Goal: Book appointment/travel/reservation

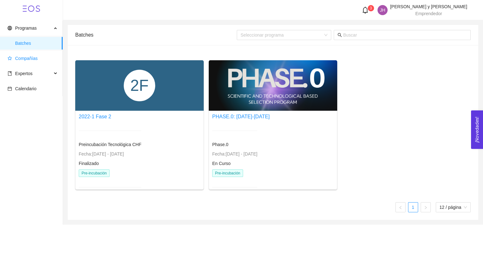
click at [35, 60] on span "Compañías" at bounding box center [26, 58] width 23 height 5
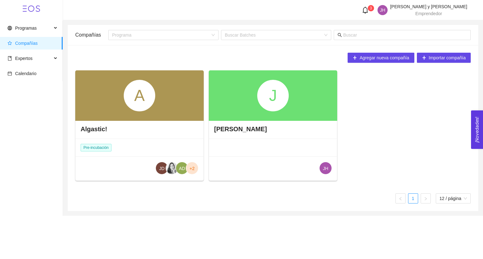
click at [24, 44] on span "Compañías" at bounding box center [26, 43] width 23 height 5
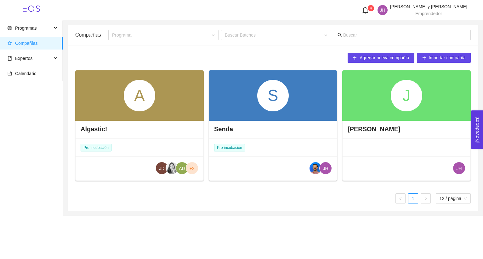
click at [254, 98] on div "S" at bounding box center [273, 95] width 129 height 50
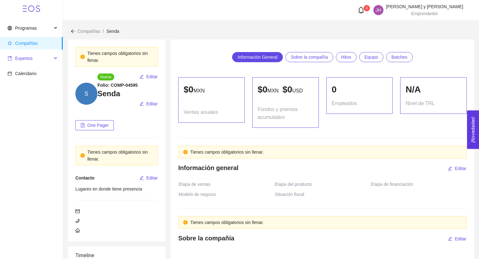
click at [41, 57] on span "Expertos" at bounding box center [30, 58] width 44 height 13
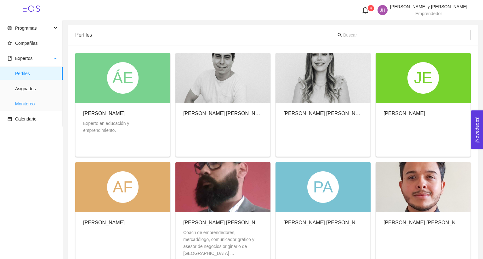
click at [42, 100] on span "Monitoreo" at bounding box center [36, 103] width 43 height 13
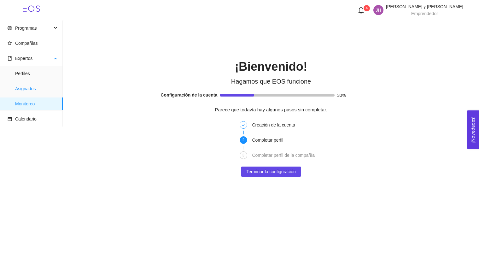
click at [32, 91] on span "Asignados" at bounding box center [36, 88] width 43 height 13
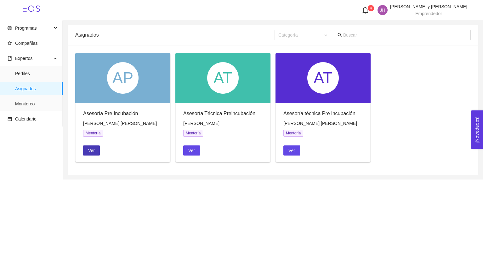
click at [93, 152] on span "Ver" at bounding box center [91, 150] width 7 height 7
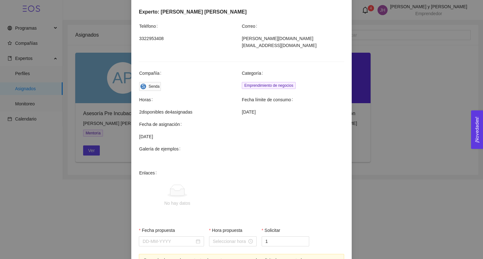
scroll to position [167, 0]
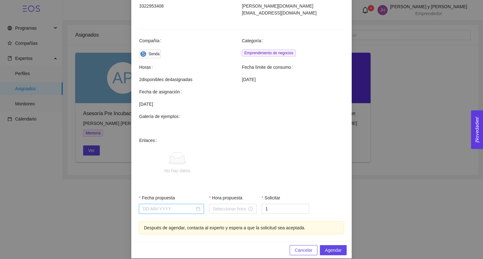
click at [170, 205] on input "Fecha propuesta" at bounding box center [169, 208] width 52 height 7
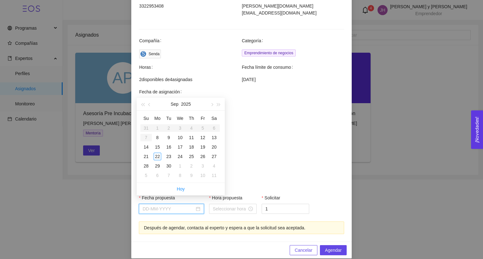
click at [301, 125] on span at bounding box center [241, 128] width 205 height 6
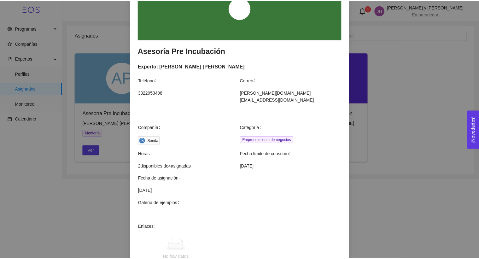
scroll to position [0, 0]
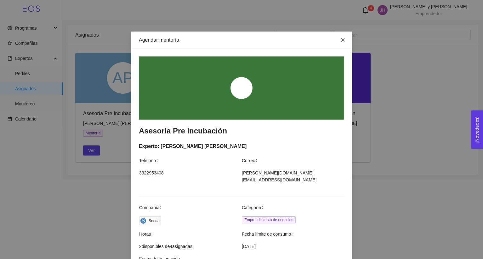
click at [342, 37] on span "Close" at bounding box center [343, 41] width 18 height 18
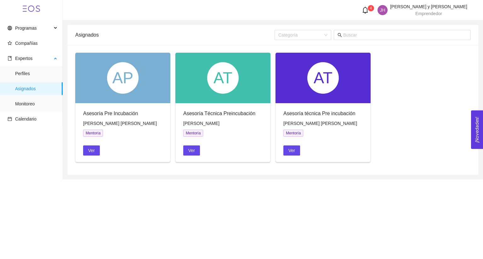
click at [33, 111] on ul "Perfiles Asignados Monitoreo" at bounding box center [31, 88] width 62 height 45
click at [27, 104] on span "Monitoreo" at bounding box center [36, 103] width 43 height 13
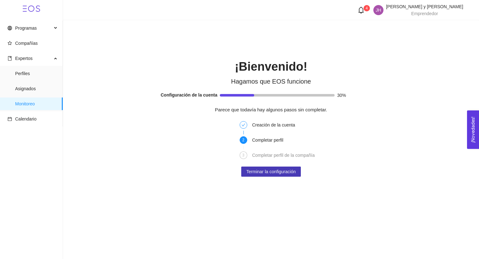
click at [268, 168] on span "Terminar la configuración" at bounding box center [270, 171] width 49 height 7
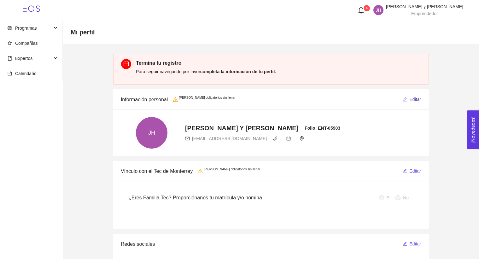
click at [409, 99] on span "Editar" at bounding box center [415, 99] width 12 height 7
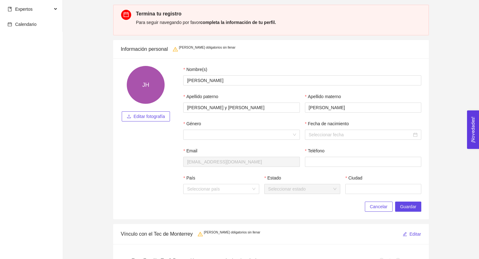
scroll to position [60, 0]
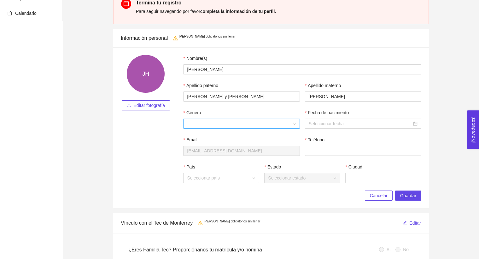
click at [242, 124] on input "Género" at bounding box center [239, 123] width 104 height 9
click at [227, 144] on div "Mujer" at bounding box center [241, 146] width 109 height 7
click at [319, 140] on label "Teléfono" at bounding box center [315, 139] width 20 height 7
click at [319, 146] on input "Teléfono" at bounding box center [363, 151] width 116 height 10
click at [320, 126] on input "Fecha de nacimiento" at bounding box center [360, 123] width 103 height 7
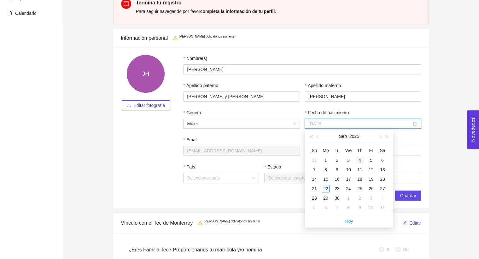
type input "2025-09-04"
type input "2025-09-10"
click at [355, 136] on button "2025" at bounding box center [354, 136] width 10 height 13
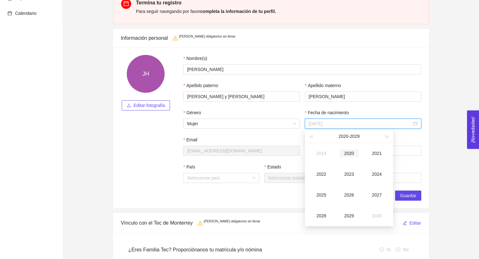
type input "2020-09-22"
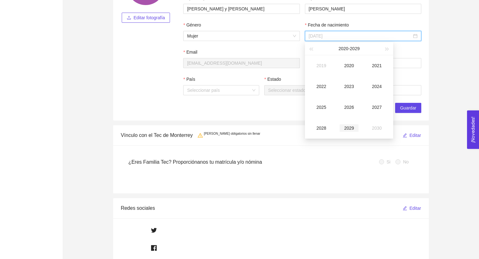
scroll to position [142, 0]
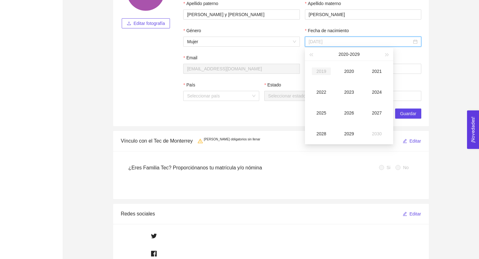
type input "2019-09-22"
click at [314, 55] on div "2020 - 2029" at bounding box center [348, 54] width 69 height 13
click at [311, 56] on button "button" at bounding box center [310, 54] width 7 height 13
click at [346, 53] on button "2010 - 2019" at bounding box center [348, 54] width 21 height 13
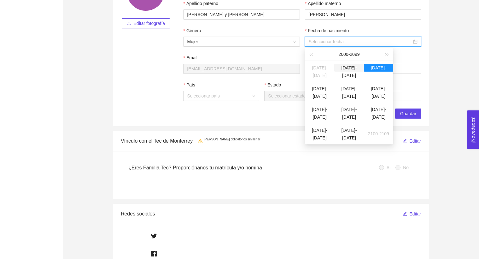
type input "2000-09-22"
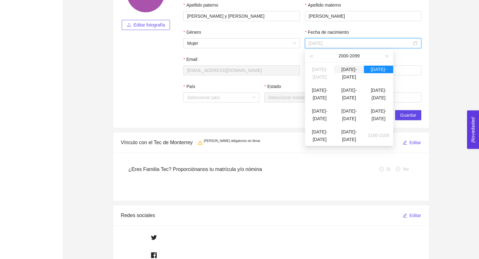
click at [350, 73] on div "2000-2009" at bounding box center [348, 70] width 29 height 8
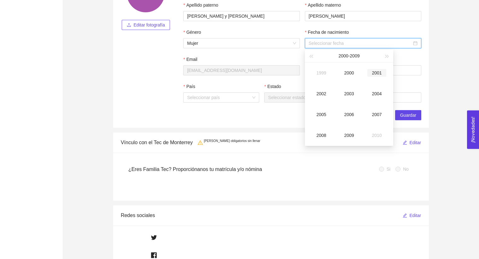
type input "2001-09-22"
click at [378, 71] on div "2001" at bounding box center [376, 73] width 19 height 8
type input "2001-02-22"
type input "2001-05-22"
click at [347, 93] on div "May" at bounding box center [348, 94] width 19 height 8
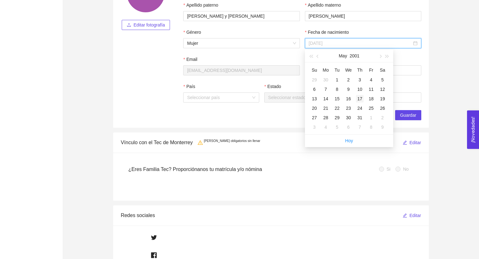
type input "2001-05-17"
click at [360, 101] on div "17" at bounding box center [360, 99] width 8 height 8
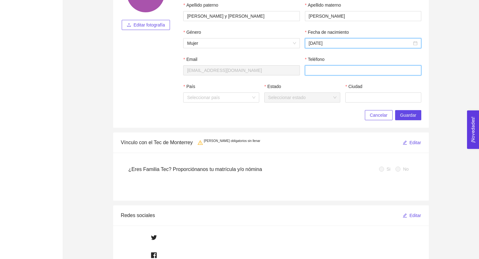
click at [317, 70] on input "Teléfono" at bounding box center [363, 70] width 116 height 10
type input "6142120387"
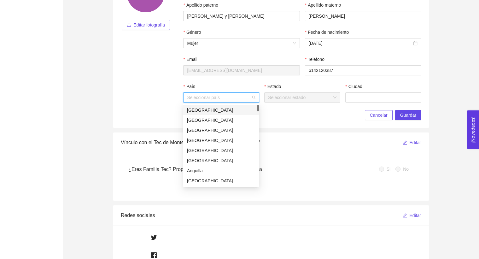
click at [228, 99] on input "País" at bounding box center [219, 97] width 64 height 9
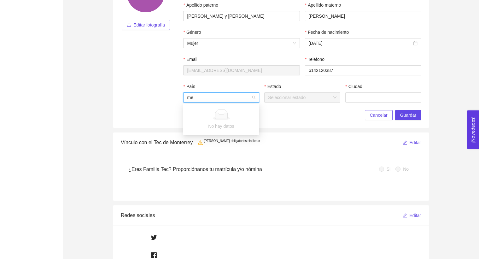
type input "m"
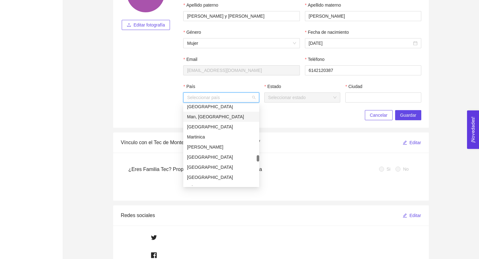
scroll to position [1274, 0]
click at [198, 169] on div "México" at bounding box center [221, 167] width 68 height 7
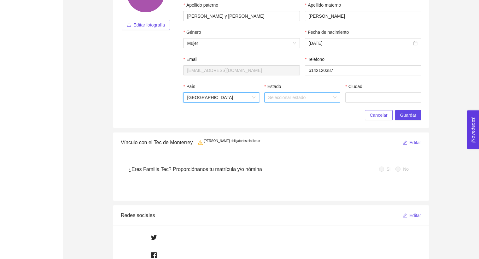
click at [298, 101] on input "Estado" at bounding box center [300, 97] width 64 height 9
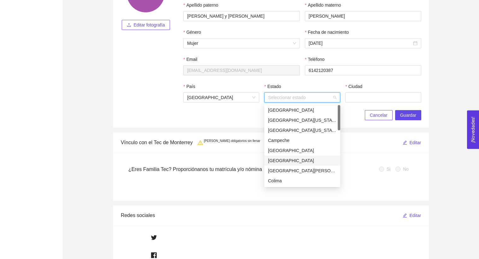
click at [288, 163] on div "Chihuahua" at bounding box center [302, 160] width 68 height 7
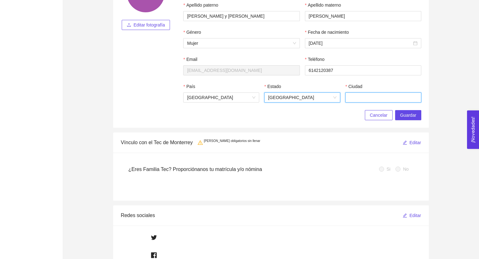
click at [360, 95] on input "Ciudad" at bounding box center [383, 97] width 76 height 10
type input "Chihuahua"
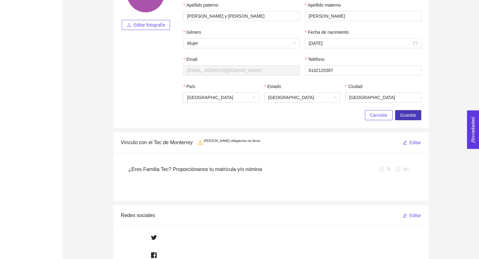
click at [410, 114] on span "Guardar" at bounding box center [408, 115] width 16 height 7
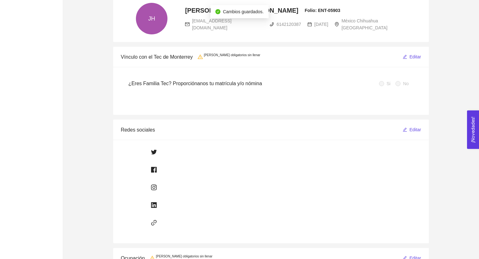
scroll to position [89, 0]
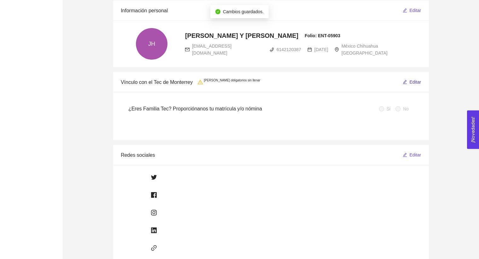
click at [416, 84] on span "Editar" at bounding box center [415, 81] width 12 height 7
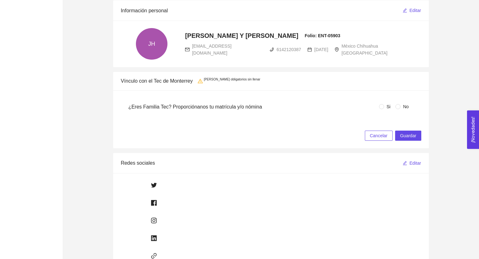
click at [403, 107] on span "No" at bounding box center [405, 106] width 11 height 7
click at [400, 107] on input "No" at bounding box center [397, 106] width 5 height 5
radio input "true"
click at [413, 142] on div "¿Eres Familia Tec? Proporciónanos tu matrícula y/o nómina Si No Cancelar Guardar" at bounding box center [270, 119] width 315 height 58
click at [412, 139] on button "Guardar" at bounding box center [408, 135] width 26 height 10
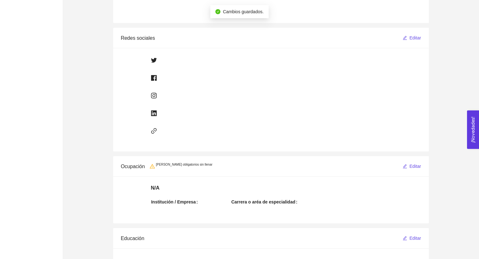
scroll to position [272, 0]
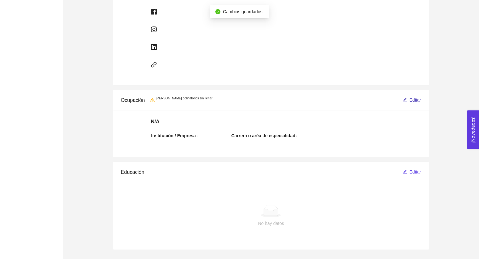
click at [411, 98] on span "Editar" at bounding box center [415, 99] width 12 height 7
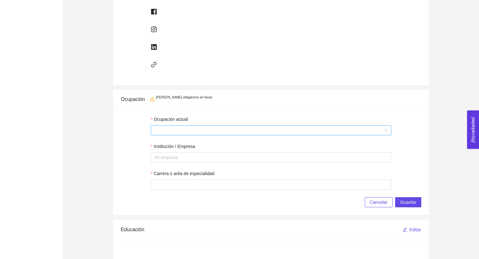
click at [314, 130] on span at bounding box center [270, 129] width 233 height 9
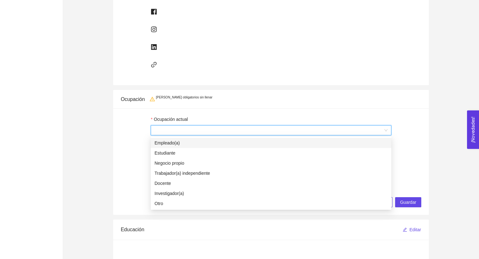
click at [257, 144] on div "Empleado(a)" at bounding box center [270, 142] width 233 height 7
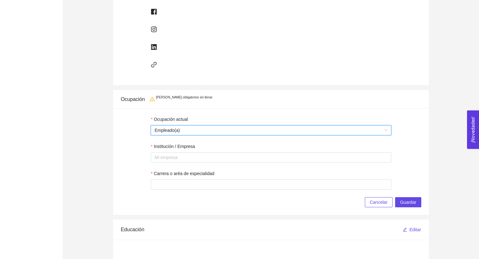
click at [255, 130] on span "Empleado(a)" at bounding box center [270, 129] width 233 height 9
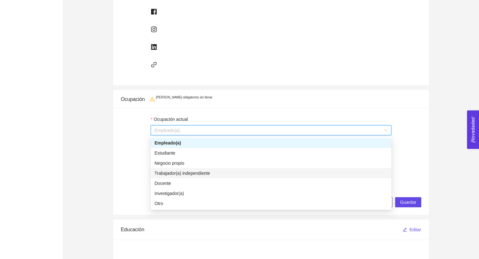
click at [248, 170] on div "Trabajador(a) independiente" at bounding box center [270, 173] width 233 height 7
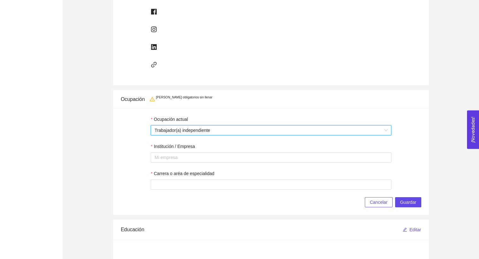
click at [245, 168] on form "Ocupación actual Trabajador(a) independiente Trabajador(a) independiente Instit…" at bounding box center [271, 153] width 240 height 74
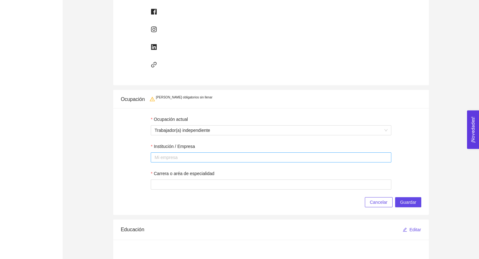
click at [239, 159] on div at bounding box center [270, 157] width 237 height 8
type input "Parque Tecnológico Orión"
click at [239, 184] on input "Carrera o aréa de especialidad" at bounding box center [271, 184] width 240 height 10
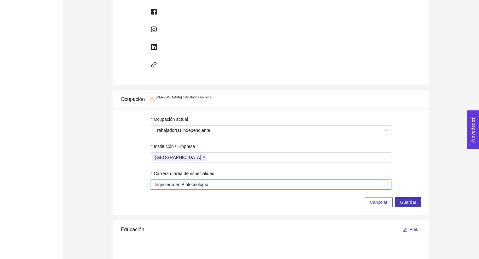
type input "Ingeniería en Biotecnología"
click at [405, 205] on button "Guardar" at bounding box center [408, 202] width 26 height 10
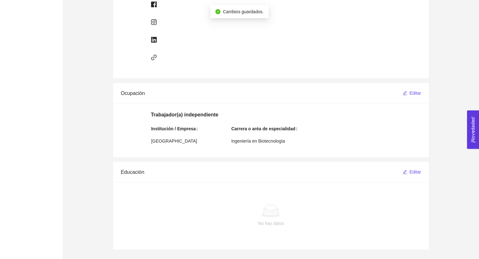
scroll to position [0, 0]
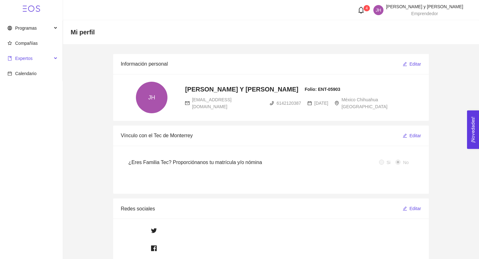
click at [29, 56] on span "Expertos" at bounding box center [23, 58] width 17 height 5
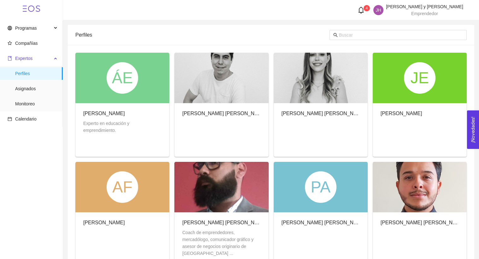
click at [60, 53] on div "Expertos" at bounding box center [31, 58] width 63 height 13
click at [43, 100] on span "Monitoreo" at bounding box center [36, 103] width 43 height 13
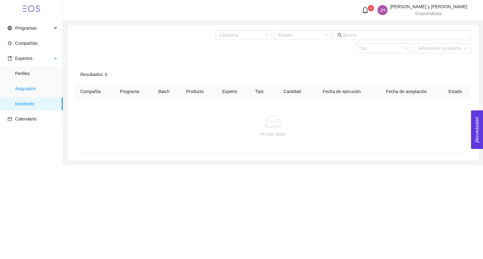
click at [40, 95] on span "Asignados" at bounding box center [36, 88] width 43 height 13
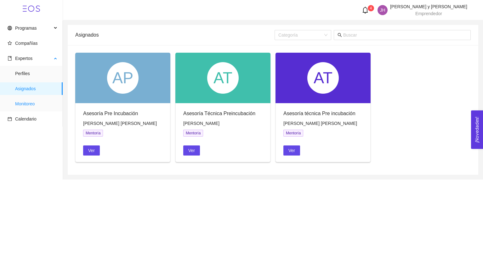
click at [42, 99] on span "Monitoreo" at bounding box center [36, 103] width 43 height 13
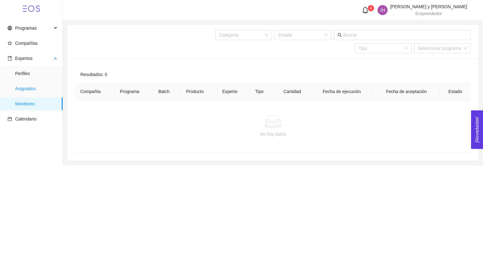
click at [48, 93] on span "Asignados" at bounding box center [36, 88] width 43 height 13
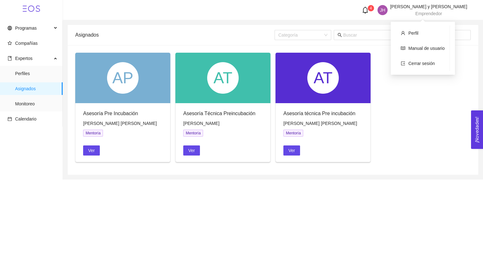
click at [445, 8] on span "[PERSON_NAME] y [PERSON_NAME]" at bounding box center [428, 6] width 77 height 5
click at [39, 43] on span "Compañías" at bounding box center [33, 43] width 50 height 13
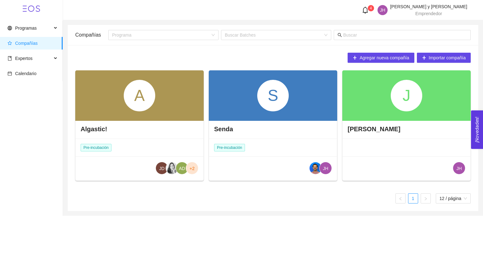
click at [159, 106] on div "A" at bounding box center [139, 95] width 129 height 50
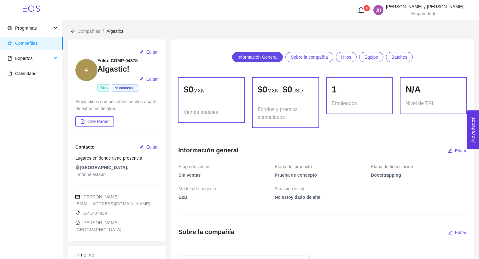
click at [33, 65] on li "Expertos" at bounding box center [31, 59] width 62 height 14
click at [34, 61] on span "Expertos" at bounding box center [30, 58] width 44 height 13
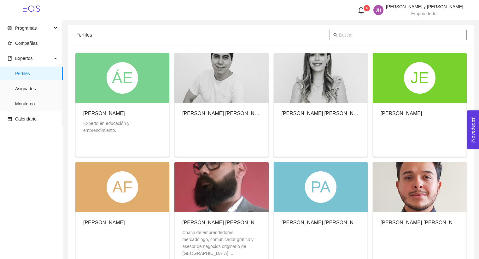
click at [366, 37] on input "text" at bounding box center [401, 35] width 124 height 7
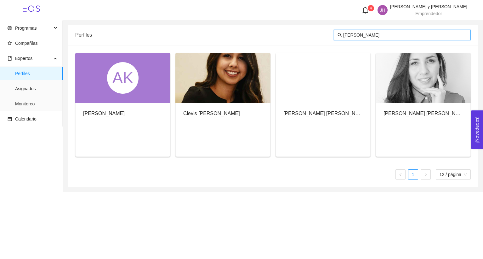
type input "karen"
click at [424, 83] on div at bounding box center [423, 78] width 95 height 50
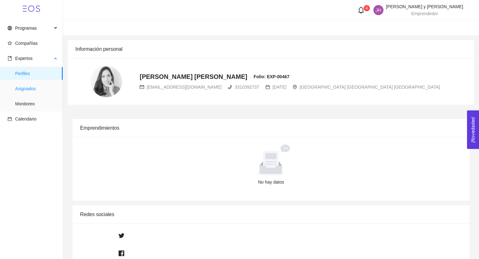
click at [39, 90] on span "Asignados" at bounding box center [36, 88] width 43 height 13
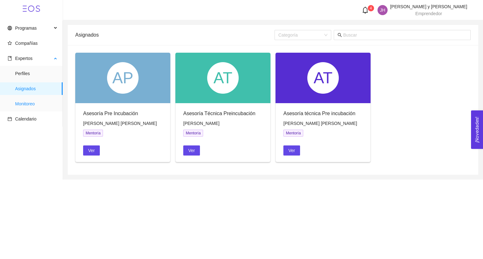
click at [29, 102] on span "Monitoreo" at bounding box center [36, 103] width 43 height 13
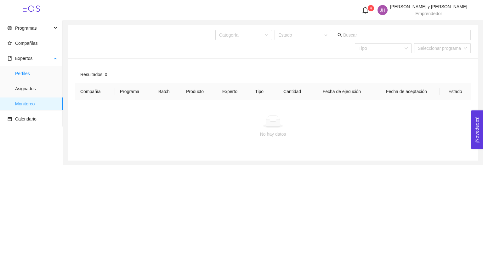
click at [43, 76] on span "Perfiles" at bounding box center [36, 73] width 43 height 13
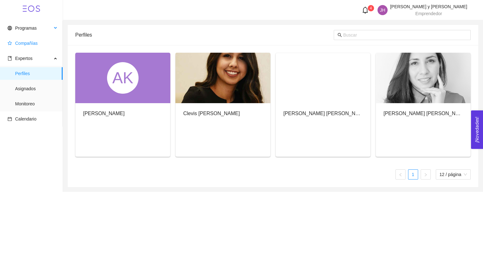
click at [28, 35] on li "Programas" at bounding box center [31, 29] width 62 height 14
click at [30, 41] on span "Compañías" at bounding box center [26, 43] width 23 height 5
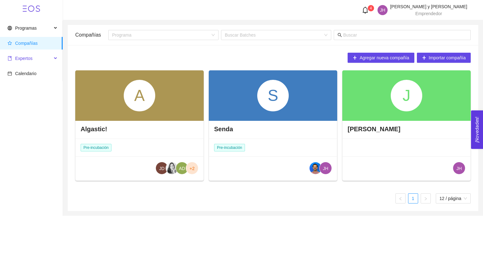
click at [39, 62] on span "Expertos" at bounding box center [30, 58] width 44 height 13
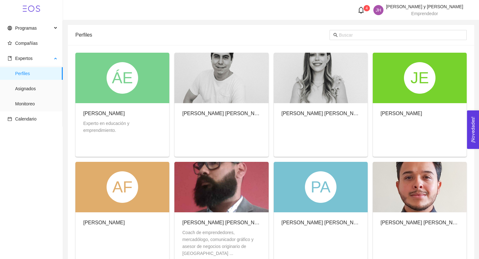
click at [41, 95] on ul "Perfiles Asignados Monitoreo" at bounding box center [31, 88] width 62 height 45
click at [35, 89] on span "Asignados" at bounding box center [36, 88] width 43 height 13
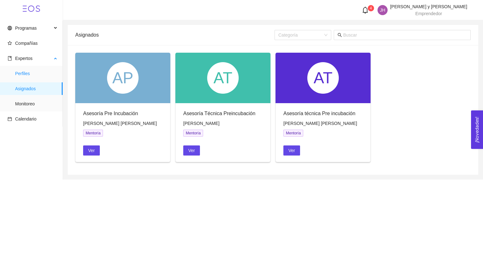
click at [46, 69] on span "Perfiles" at bounding box center [36, 73] width 43 height 13
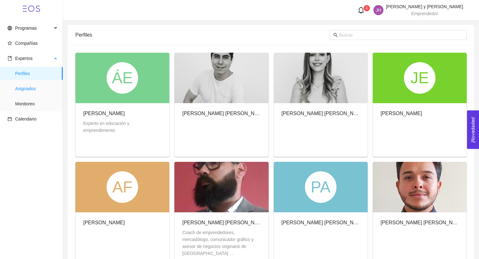
click at [30, 86] on span "Asignados" at bounding box center [36, 88] width 43 height 13
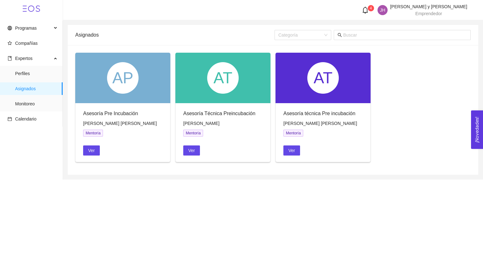
click at [100, 149] on div "Ver" at bounding box center [103, 150] width 40 height 10
click at [95, 149] on span "Ver" at bounding box center [91, 150] width 7 height 7
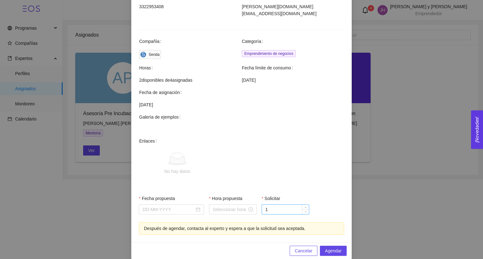
scroll to position [167, 0]
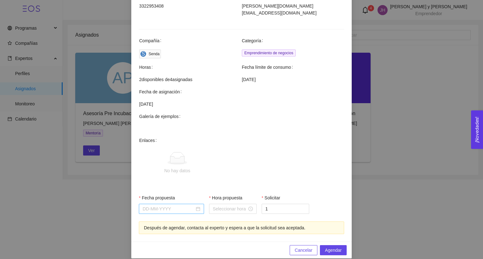
click at [178, 205] on input "Fecha propuesta" at bounding box center [169, 208] width 52 height 7
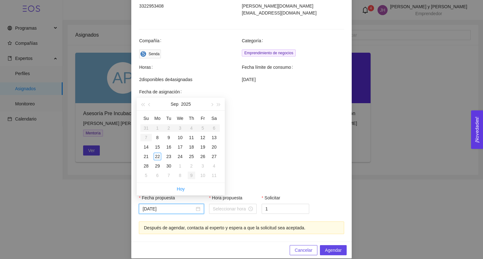
type input "October 9, 2025"
type input "September 24, 2025"
click at [178, 155] on div "24" at bounding box center [180, 157] width 8 height 8
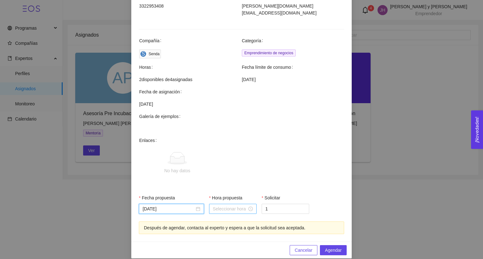
click at [231, 205] on input "Hora propuesta" at bounding box center [230, 208] width 34 height 7
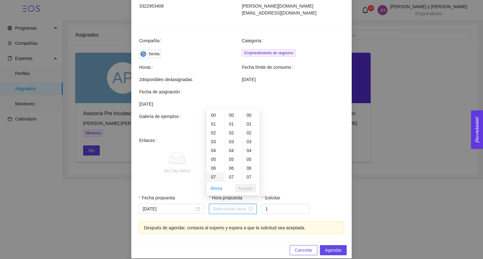
scroll to position [164, 0]
click at [215, 131] on div "15" at bounding box center [216, 126] width 18 height 9
type input "15:00:00"
click at [249, 187] on span "Aceptar" at bounding box center [245, 188] width 15 height 7
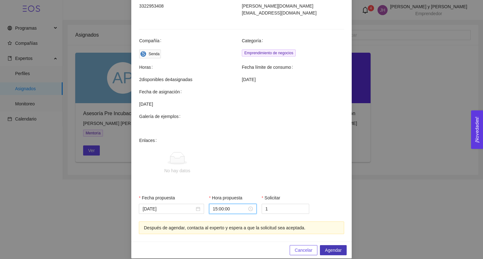
click at [335, 246] on span "Agendar" at bounding box center [333, 249] width 17 height 7
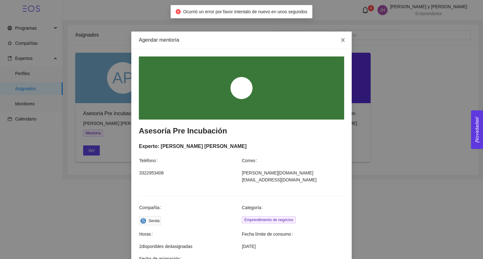
click at [341, 40] on icon "close" at bounding box center [343, 39] width 5 height 5
